Goal: Transaction & Acquisition: Purchase product/service

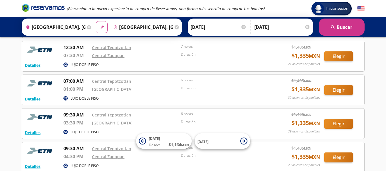
scroll to position [86, 0]
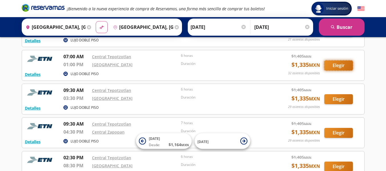
click at [340, 65] on button "Elegir" at bounding box center [338, 66] width 29 height 10
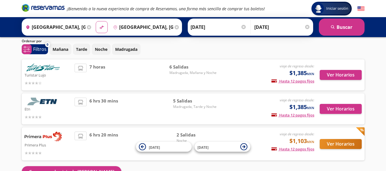
scroll to position [29, 0]
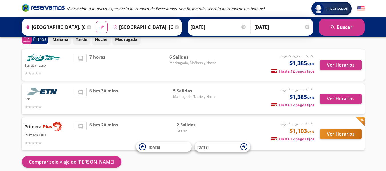
click at [103, 101] on span "6 hrs 30 mins" at bounding box center [103, 99] width 29 height 23
click at [340, 99] on button "Ver Horarios" at bounding box center [341, 99] width 42 height 10
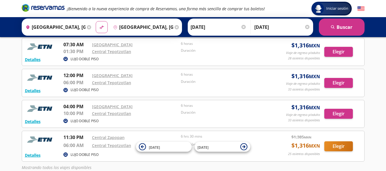
scroll to position [140, 0]
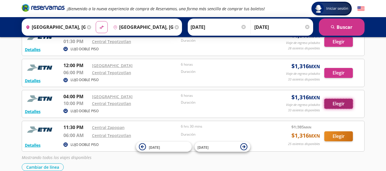
click at [337, 104] on button "Elegir" at bounding box center [338, 104] width 29 height 10
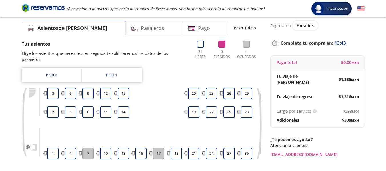
scroll to position [29, 0]
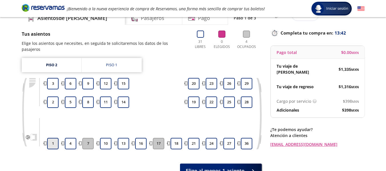
click at [51, 139] on button "1" at bounding box center [52, 143] width 11 height 11
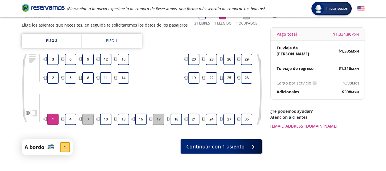
scroll to position [57, 0]
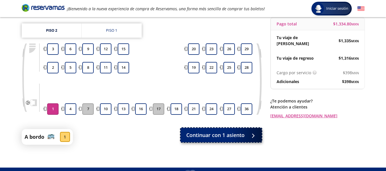
click at [234, 137] on span "Continuar con 1 asiento" at bounding box center [215, 135] width 58 height 8
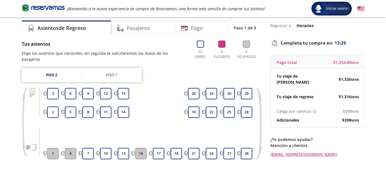
scroll to position [29, 0]
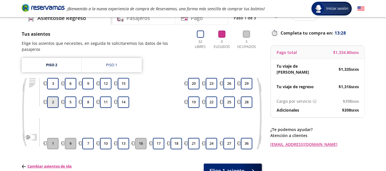
click at [55, 97] on button "2" at bounding box center [52, 102] width 11 height 11
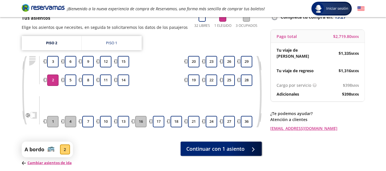
scroll to position [77, 0]
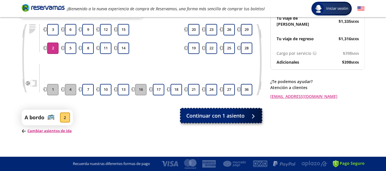
click at [234, 117] on span "Continuar con 1 asiento" at bounding box center [215, 116] width 58 height 8
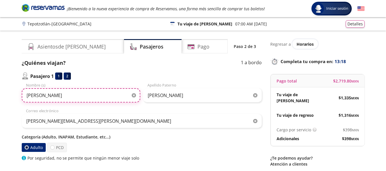
drag, startPoint x: 10, startPoint y: 97, endPoint x: 23, endPoint y: 83, distance: 19.0
click at [0, 95] on div "Group 9 Created with Sketch. Datos para la compra Tepotzotlán - [GEOGRAPHIC_DAT…" at bounding box center [193, 132] width 386 height 265
type input "[PERSON_NAME]"
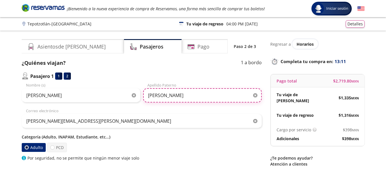
drag, startPoint x: 128, startPoint y: 97, endPoint x: 99, endPoint y: 97, distance: 29.2
click at [100, 97] on div "[PERSON_NAME] (s) [PERSON_NAME] Apellido [PERSON_NAME]" at bounding box center [142, 93] width 240 height 20
type input "[PERSON_NAME]"
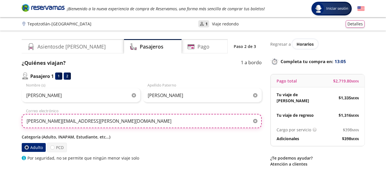
click at [229, 117] on input "[PERSON_NAME][EMAIL_ADDRESS][PERSON_NAME][DOMAIN_NAME]" at bounding box center [142, 121] width 240 height 14
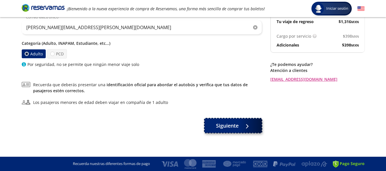
drag, startPoint x: 231, startPoint y: 129, endPoint x: 382, endPoint y: 171, distance: 156.4
click at [231, 129] on span "Siguiente" at bounding box center [227, 127] width 23 height 8
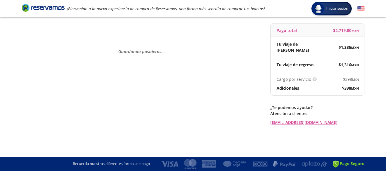
scroll to position [0, 0]
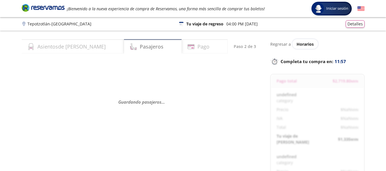
select select "MX"
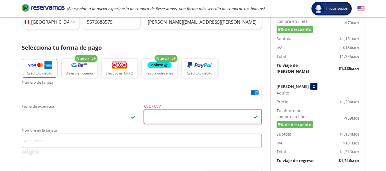
scroll to position [114, 0]
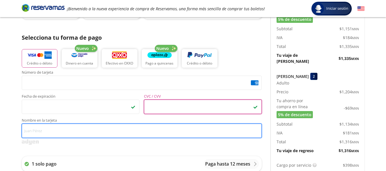
click at [61, 131] on input "Nombre en la tarjeta" at bounding box center [142, 131] width 240 height 14
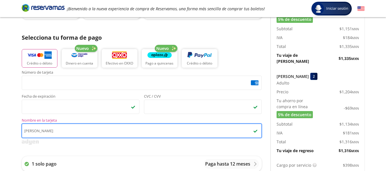
type input "[PERSON_NAME]"
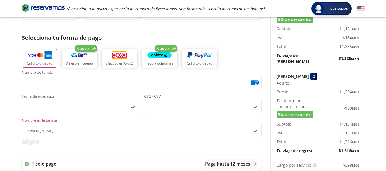
click at [168, 117] on div "Número de tarjeta <p>Your browser does not support iframes.</p> Fecha de expira…" at bounding box center [142, 104] width 240 height 67
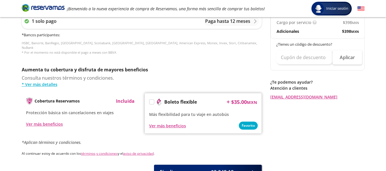
scroll to position [298, 0]
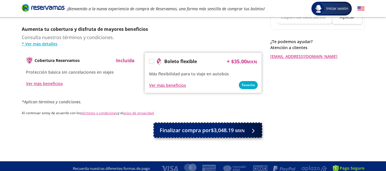
click at [228, 129] on span "Finalizar compra por $3,048.19 MXN" at bounding box center [202, 131] width 85 height 8
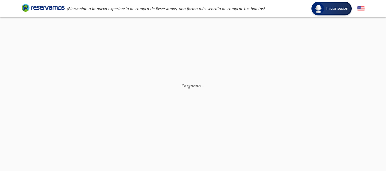
scroll to position [0, 0]
drag, startPoint x: 228, startPoint y: 129, endPoint x: 171, endPoint y: 150, distance: 60.8
click at [171, 150] on div "Cargando . . ." at bounding box center [193, 102] width 386 height 171
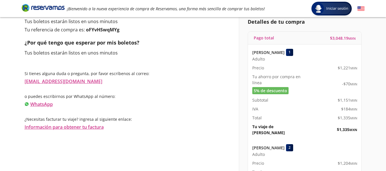
scroll to position [57, 0]
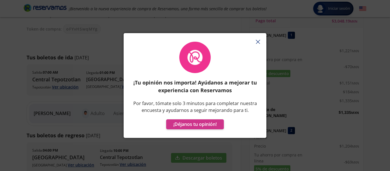
drag, startPoint x: 260, startPoint y: 40, endPoint x: 167, endPoint y: 2, distance: 100.5
click at [260, 40] on line "button" at bounding box center [258, 42] width 4 height 4
